Goal: Task Accomplishment & Management: Use online tool/utility

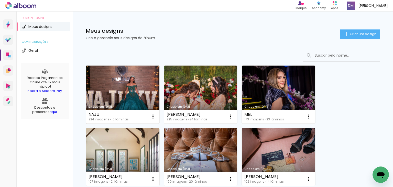
click at [118, 76] on link "Criado em [DATE]" at bounding box center [122, 94] width 73 height 58
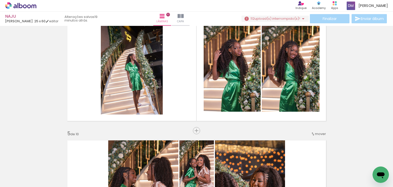
scroll to position [511, 0]
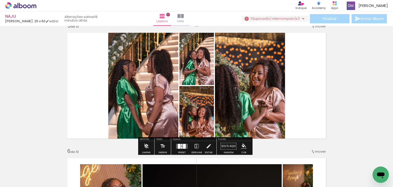
click at [18, 171] on input "Todas as fotos" at bounding box center [14, 171] width 19 height 4
click at [0, 0] on slot "Não utilizadas" at bounding box center [0, 0] width 0 height 0
type input "Não utilizadas"
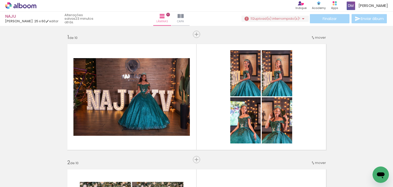
scroll to position [511, 0]
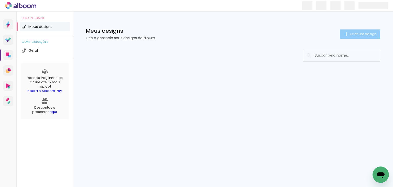
click at [369, 33] on span "Criar um design" at bounding box center [362, 33] width 27 height 3
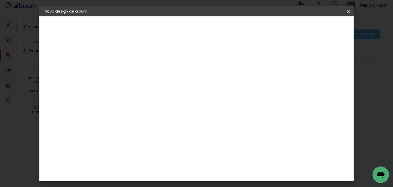
click at [128, 66] on input at bounding box center [128, 69] width 0 height 8
type input "NAJU XV ANOS"
type paper-input "NAJU XV ANOS"
click at [180, 23] on paper-button "Avançar" at bounding box center [167, 27] width 25 height 9
click at [140, 93] on paper-input-container at bounding box center [140, 97] width 55 height 11
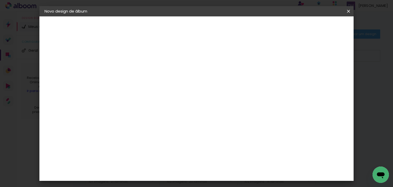
type input "EVIDE"
type paper-input "EVIDE"
click at [148, 118] on paper-item "Evidence" at bounding box center [135, 115] width 45 height 11
click at [0, 0] on slot "Avançar" at bounding box center [0, 0] width 0 height 0
click at [148, 86] on input "text" at bounding box center [138, 89] width 20 height 8
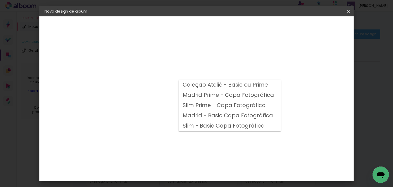
click at [169, 60] on div "Opções disponíveis Coleção Ateliê - Basic ou Prime Madrid Prime - Capa Fotográf…" at bounding box center [140, 98] width 55 height 96
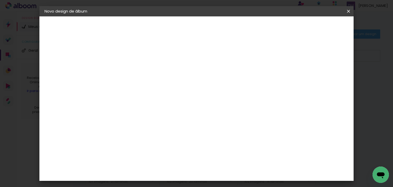
click at [156, 106] on div "Escolha o tamanho" at bounding box center [141, 117] width 30 height 24
click at [156, 83] on paper-input-container "Linha" at bounding box center [141, 89] width 30 height 13
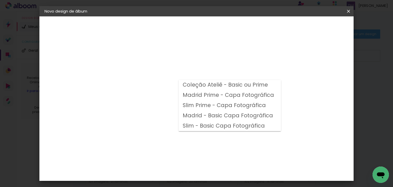
click at [0, 0] on slot "Coleção Ateliê - Basic ou Prime" at bounding box center [0, 0] width 0 height 0
type input "Coleção Ateliê - Basic ou Prime"
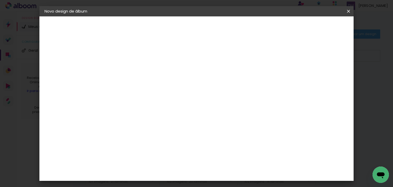
scroll to position [77, 0]
click at [163, 103] on span "25 × 30" at bounding box center [151, 108] width 24 height 10
click at [0, 0] on slot "Avançar" at bounding box center [0, 0] width 0 height 0
click at [287, 55] on div at bounding box center [285, 55] width 5 height 5
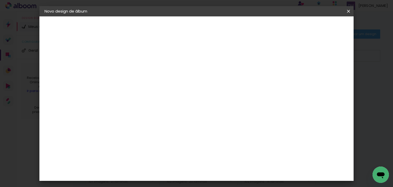
type paper-checkbox "on"
click at [316, 27] on span "Iniciar design" at bounding box center [304, 27] width 23 height 4
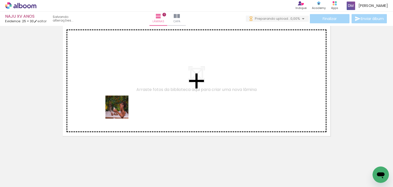
drag, startPoint x: 62, startPoint y: 165, endPoint x: 133, endPoint y: 91, distance: 101.9
click at [133, 91] on quentale-workspace at bounding box center [196, 93] width 393 height 187
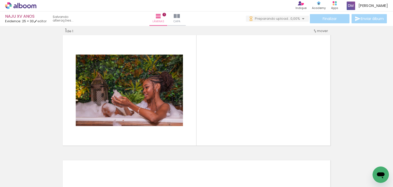
scroll to position [6, 0]
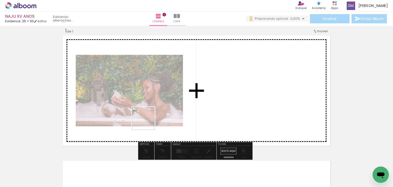
drag, startPoint x: 85, startPoint y: 167, endPoint x: 147, endPoint y: 122, distance: 76.9
click at [147, 122] on quentale-workspace at bounding box center [196, 93] width 393 height 187
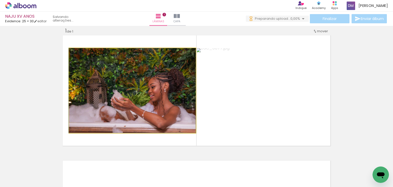
drag, startPoint x: 118, startPoint y: 117, endPoint x: 67, endPoint y: 115, distance: 51.4
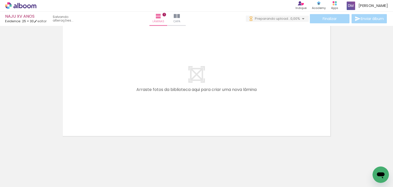
scroll to position [0, 0]
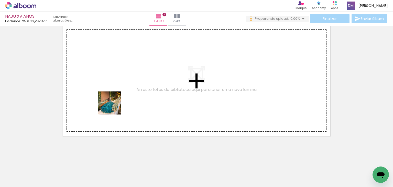
drag, startPoint x: 103, startPoint y: 165, endPoint x: 113, endPoint y: 106, distance: 60.4
click at [113, 106] on quentale-workspace at bounding box center [196, 93] width 393 height 187
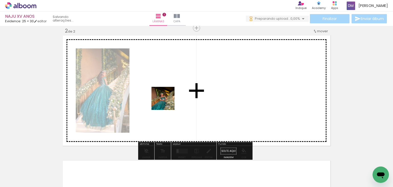
drag, startPoint x: 161, startPoint y: 173, endPoint x: 167, endPoint y: 99, distance: 74.2
click at [167, 99] on quentale-workspace at bounding box center [196, 93] width 393 height 187
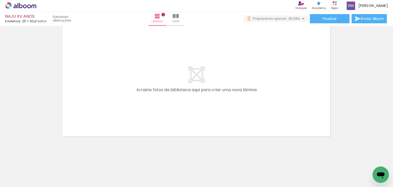
scroll to position [266, 0]
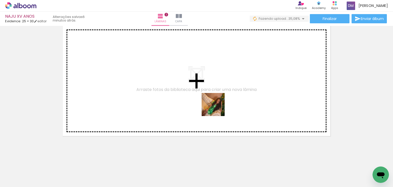
drag, startPoint x: 272, startPoint y: 170, endPoint x: 216, endPoint y: 105, distance: 86.6
click at [216, 107] on quentale-workspace at bounding box center [196, 93] width 393 height 187
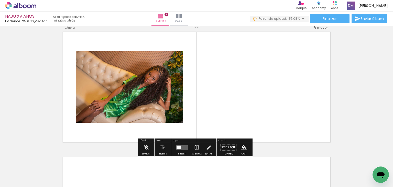
scroll to position [257, 0]
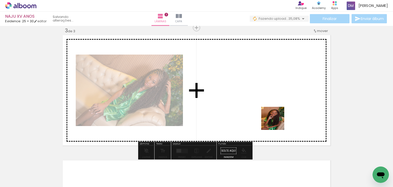
drag, startPoint x: 305, startPoint y: 169, endPoint x: 325, endPoint y: 157, distance: 22.9
click at [268, 101] on quentale-workspace at bounding box center [196, 93] width 393 height 187
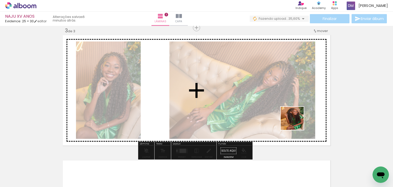
drag, startPoint x: 301, startPoint y: 129, endPoint x: 291, endPoint y: 116, distance: 15.7
click at [295, 121] on quentale-workspace at bounding box center [196, 93] width 393 height 187
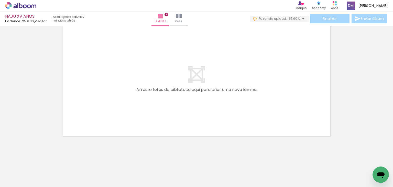
scroll to position [0, 2807]
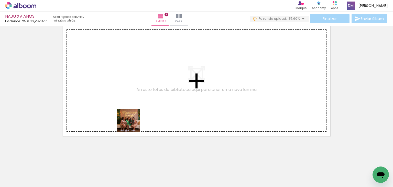
drag, startPoint x: 141, startPoint y: 170, endPoint x: 156, endPoint y: 135, distance: 38.0
click at [124, 78] on quentale-workspace at bounding box center [196, 93] width 393 height 187
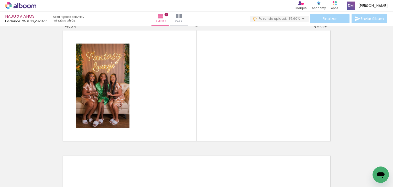
scroll to position [381, 0]
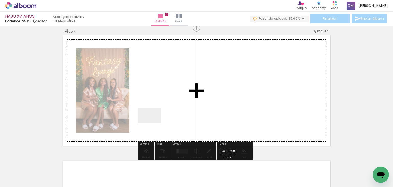
drag, startPoint x: 153, startPoint y: 123, endPoint x: 164, endPoint y: 109, distance: 17.0
click at [151, 109] on quentale-workspace at bounding box center [196, 93] width 393 height 187
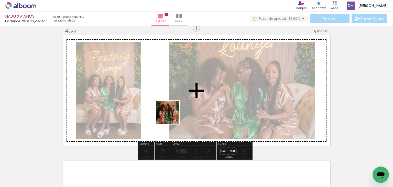
drag, startPoint x: 194, startPoint y: 169, endPoint x: 197, endPoint y: 153, distance: 16.0
click at [170, 107] on quentale-workspace at bounding box center [196, 93] width 393 height 187
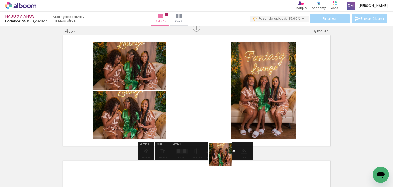
drag, startPoint x: 224, startPoint y: 158, endPoint x: 227, endPoint y: 114, distance: 43.8
click at [225, 114] on quentale-workspace at bounding box center [196, 93] width 393 height 187
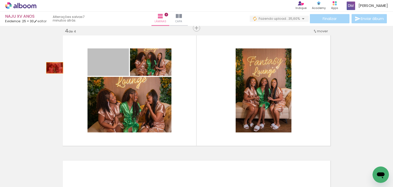
drag, startPoint x: 112, startPoint y: 70, endPoint x: 58, endPoint y: 69, distance: 53.9
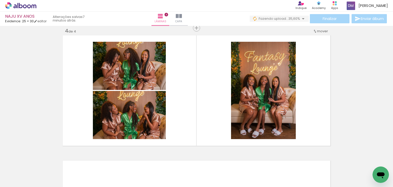
scroll to position [0, 3184]
drag, startPoint x: 194, startPoint y: 170, endPoint x: 212, endPoint y: 152, distance: 25.5
click at [192, 117] on quentale-workspace at bounding box center [196, 93] width 393 height 187
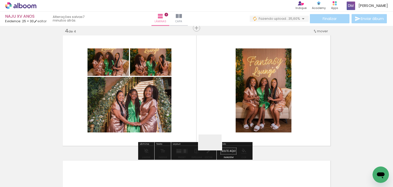
drag, startPoint x: 214, startPoint y: 149, endPoint x: 247, endPoint y: 185, distance: 48.8
click at [208, 113] on quentale-workspace at bounding box center [196, 93] width 393 height 187
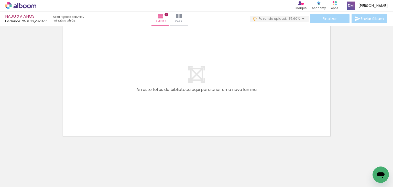
scroll to position [0, 3008]
drag, startPoint x: 162, startPoint y: 160, endPoint x: 174, endPoint y: 151, distance: 14.8
click at [137, 106] on quentale-workspace at bounding box center [196, 93] width 393 height 187
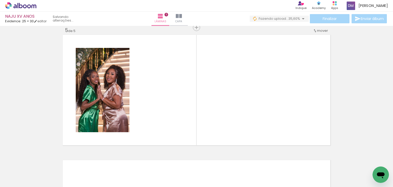
scroll to position [506, 0]
drag, startPoint x: 189, startPoint y: 169, endPoint x: 220, endPoint y: 153, distance: 35.2
click at [175, 112] on quentale-workspace at bounding box center [196, 93] width 393 height 187
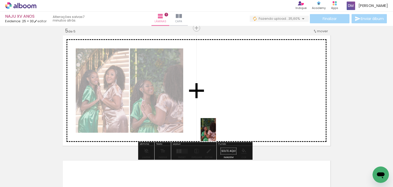
drag, startPoint x: 220, startPoint y: 165, endPoint x: 190, endPoint y: 153, distance: 33.0
click at [220, 175] on div at bounding box center [219, 169] width 15 height 23
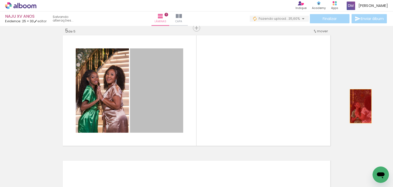
drag, startPoint x: 165, startPoint y: 108, endPoint x: 306, endPoint y: 129, distance: 142.8
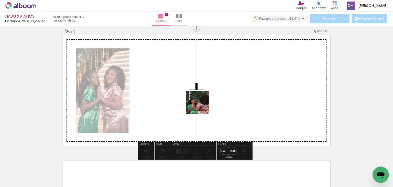
drag, startPoint x: 208, startPoint y: 126, endPoint x: 252, endPoint y: 151, distance: 51.1
click at [200, 101] on quentale-workspace at bounding box center [196, 93] width 393 height 187
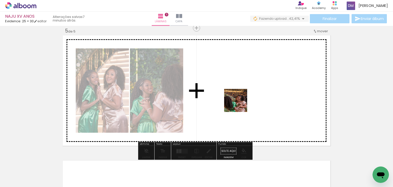
drag, startPoint x: 249, startPoint y: 125, endPoint x: 295, endPoint y: 153, distance: 54.4
click at [239, 104] on quentale-workspace at bounding box center [196, 93] width 393 height 187
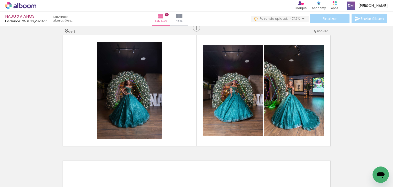
scroll to position [0, 3812]
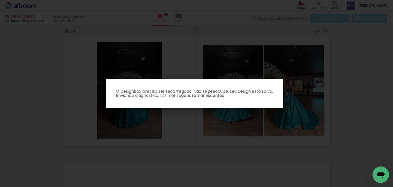
scroll to position [0, 3812]
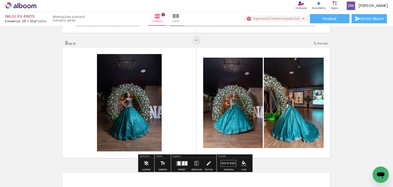
scroll to position [1016, 0]
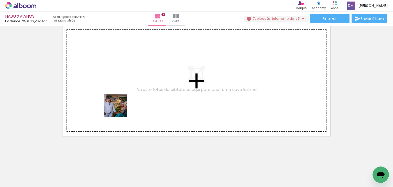
drag, startPoint x: 125, startPoint y: 120, endPoint x: 119, endPoint y: 109, distance: 12.7
click at [119, 109] on quentale-workspace at bounding box center [196, 93] width 393 height 187
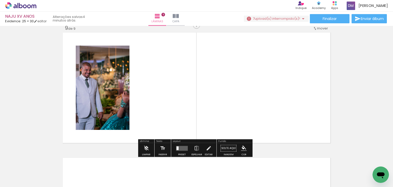
scroll to position [1006, 0]
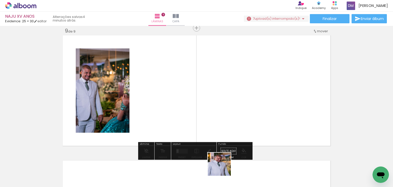
drag, startPoint x: 226, startPoint y: 173, endPoint x: 246, endPoint y: 162, distance: 22.9
click at [191, 125] on quentale-workspace at bounding box center [196, 93] width 393 height 187
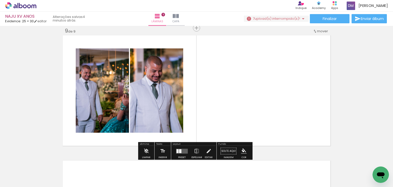
drag, startPoint x: 256, startPoint y: 172, endPoint x: 264, endPoint y: 154, distance: 19.4
click at [229, 124] on quentale-workspace at bounding box center [196, 93] width 393 height 187
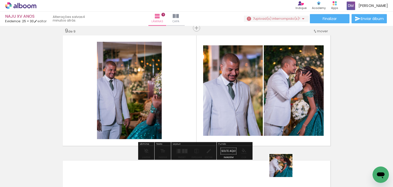
drag, startPoint x: 287, startPoint y: 171, endPoint x: 260, endPoint y: 122, distance: 55.8
click at [260, 119] on quentale-workspace at bounding box center [196, 93] width 393 height 187
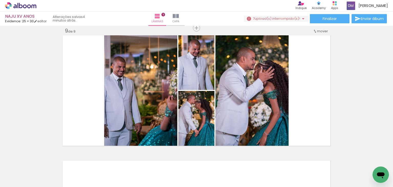
scroll to position [0, 4030]
drag, startPoint x: 230, startPoint y: 168, endPoint x: 225, endPoint y: 119, distance: 48.6
click at [203, 97] on quentale-workspace at bounding box center [196, 93] width 393 height 187
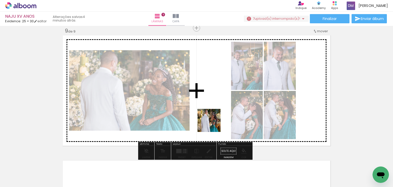
drag, startPoint x: 256, startPoint y: 172, endPoint x: 210, endPoint y: 115, distance: 73.4
click at [210, 115] on quentale-workspace at bounding box center [196, 93] width 393 height 187
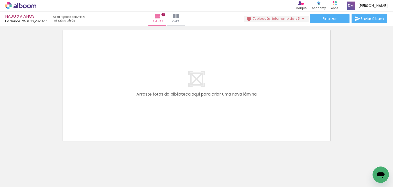
scroll to position [1141, 0]
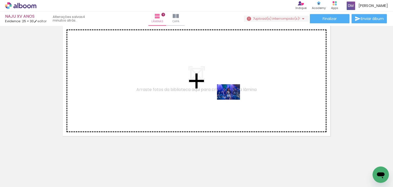
drag, startPoint x: 335, startPoint y: 155, endPoint x: 232, endPoint y: 99, distance: 116.6
click at [232, 99] on quentale-workspace at bounding box center [196, 93] width 393 height 187
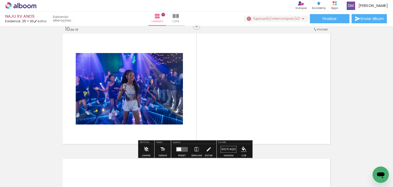
scroll to position [1131, 0]
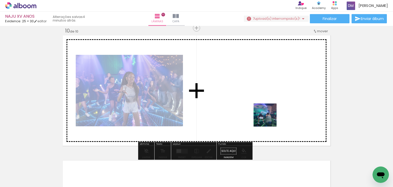
drag, startPoint x: 288, startPoint y: 136, endPoint x: 283, endPoint y: 139, distance: 5.7
click at [269, 118] on quentale-workspace at bounding box center [196, 93] width 393 height 187
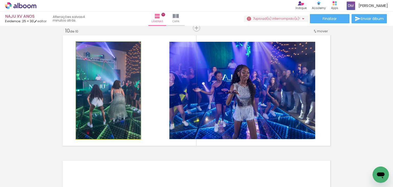
drag, startPoint x: 111, startPoint y: 116, endPoint x: 45, endPoint y: 118, distance: 66.0
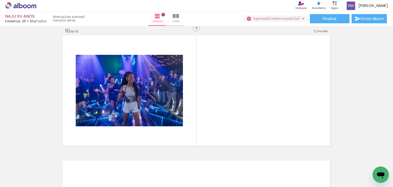
scroll to position [0, 4941]
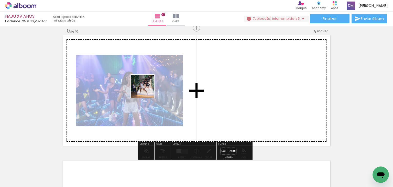
drag, startPoint x: 178, startPoint y: 169, endPoint x: 148, endPoint y: 93, distance: 82.2
click at [146, 88] on quentale-workspace at bounding box center [196, 93] width 393 height 187
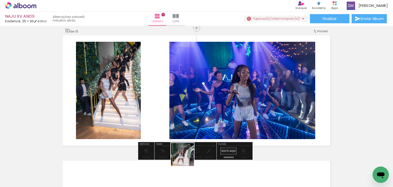
drag, startPoint x: 200, startPoint y: 165, endPoint x: 120, endPoint y: 98, distance: 104.3
click at [120, 93] on quentale-workspace at bounding box center [196, 93] width 393 height 187
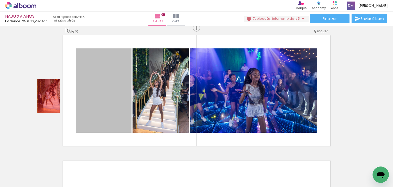
drag, startPoint x: 81, startPoint y: 94, endPoint x: 41, endPoint y: 94, distance: 39.6
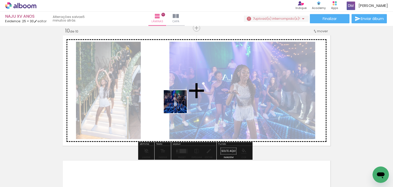
drag, startPoint x: 237, startPoint y: 172, endPoint x: 179, endPoint y: 105, distance: 88.5
click at [179, 105] on quentale-workspace at bounding box center [196, 93] width 393 height 187
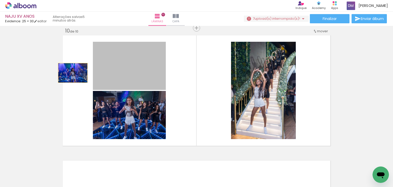
drag, startPoint x: 71, startPoint y: 73, endPoint x: 228, endPoint y: 157, distance: 178.2
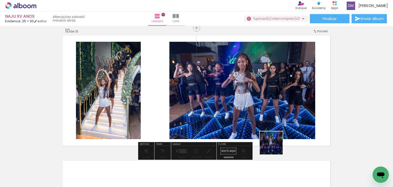
drag, startPoint x: 293, startPoint y: 171, endPoint x: 252, endPoint y: 94, distance: 87.3
click at [253, 93] on quentale-workspace at bounding box center [196, 93] width 393 height 187
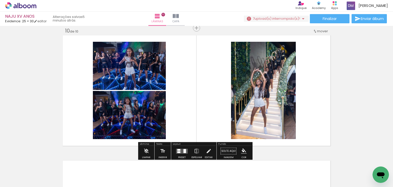
scroll to position [0, 5034]
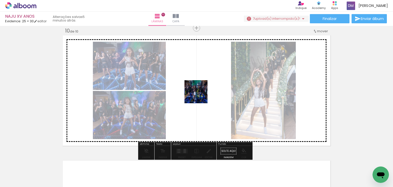
drag, startPoint x: 229, startPoint y: 169, endPoint x: 201, endPoint y: 95, distance: 78.7
click at [198, 91] on quentale-workspace at bounding box center [196, 93] width 393 height 187
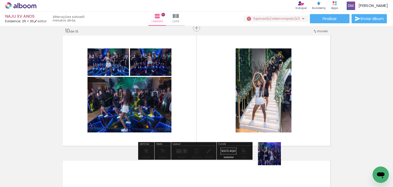
drag, startPoint x: 287, startPoint y: 169, endPoint x: 267, endPoint y: 154, distance: 25.0
click at [251, 118] on quentale-workspace at bounding box center [196, 93] width 393 height 187
